Goal: Task Accomplishment & Management: Use online tool/utility

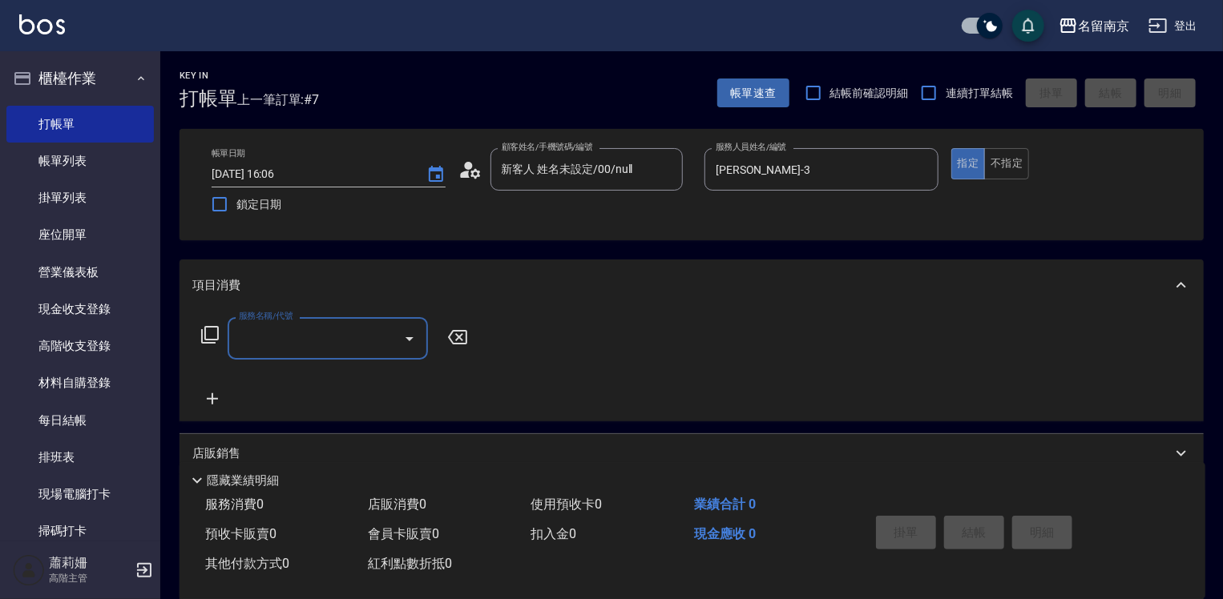
drag, startPoint x: 327, startPoint y: 343, endPoint x: 564, endPoint y: 322, distance: 238.1
click at [349, 343] on input "服務名稱/代號" at bounding box center [316, 339] width 162 height 28
type input "自備燙2500(403)"
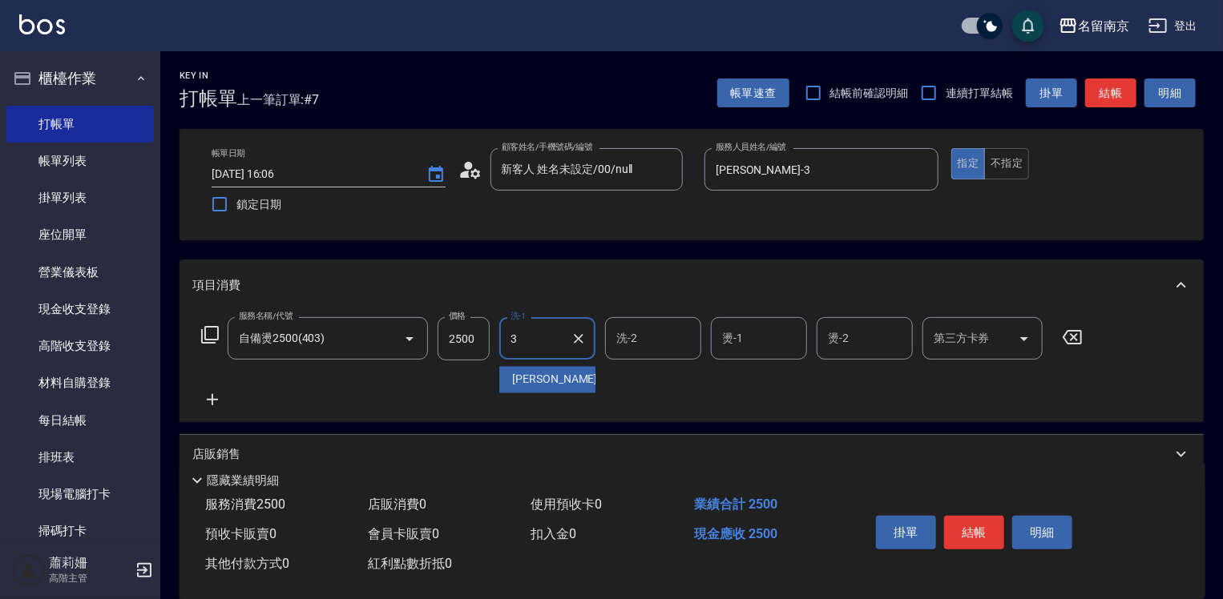
type input "[PERSON_NAME]-3"
click at [962, 525] on button "結帳" at bounding box center [974, 533] width 60 height 34
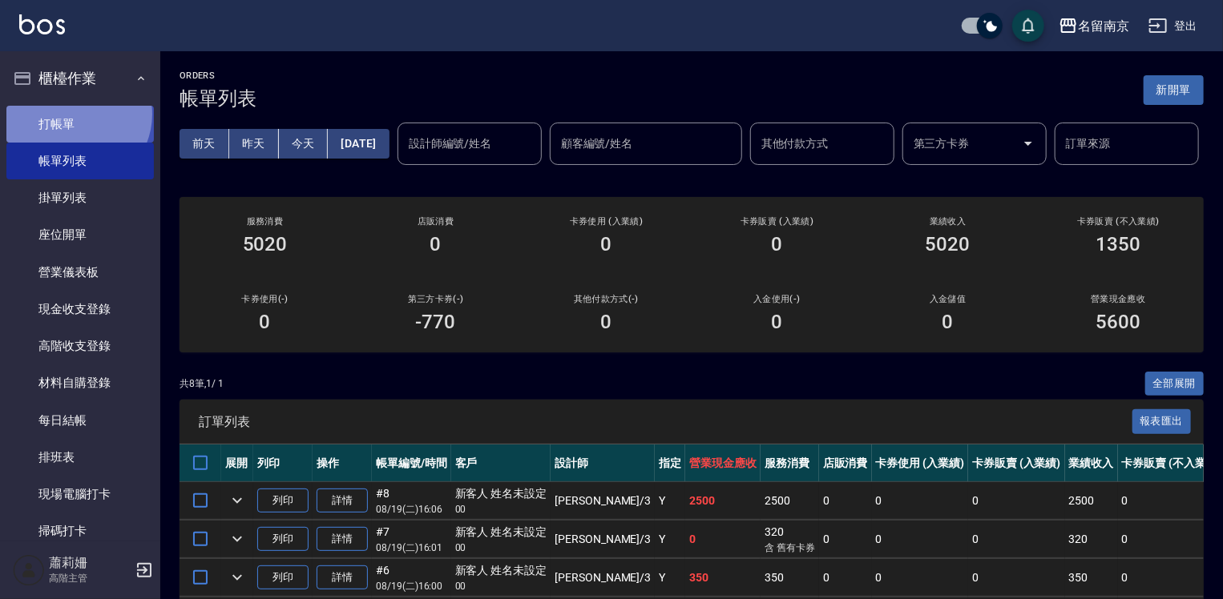
click at [73, 114] on link "打帳單" at bounding box center [79, 124] width 147 height 37
